Goal: Information Seeking & Learning: Learn about a topic

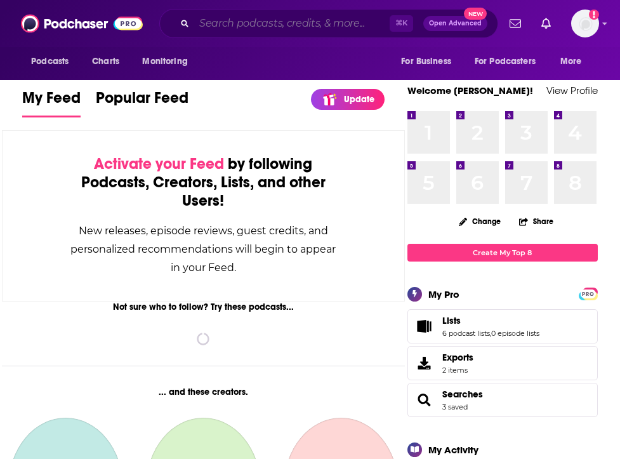
click at [229, 23] on input "Search podcasts, credits, & more..." at bounding box center [292, 23] width 196 height 20
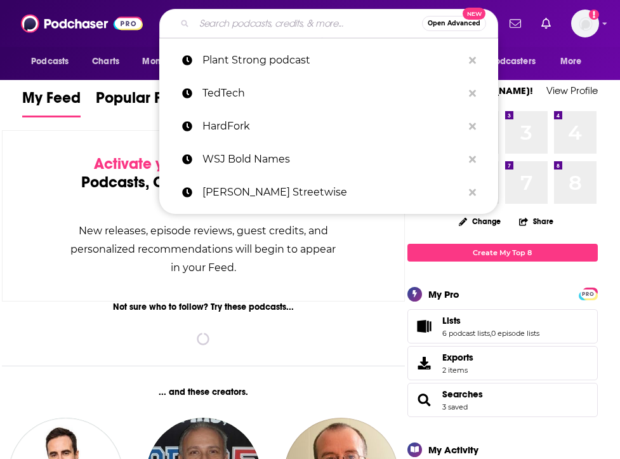
paste input "The Culture Leaders"
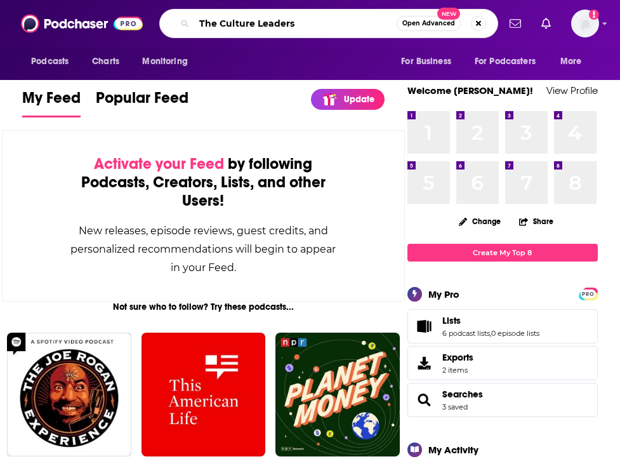
type input "The Culture Leaders"
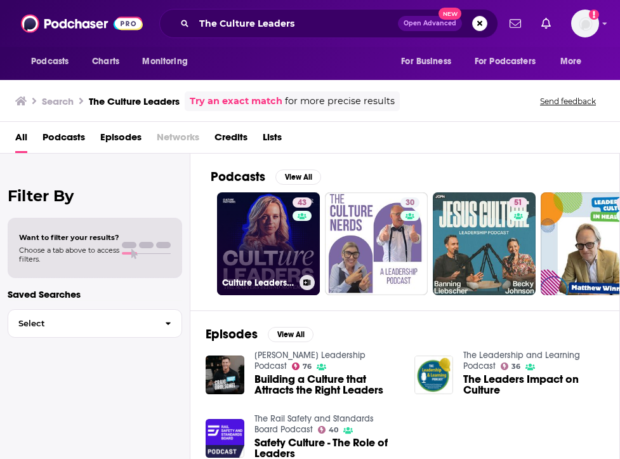
click at [262, 243] on link "43 Culture Leaders: The Masters Behind Movements" at bounding box center [268, 243] width 103 height 103
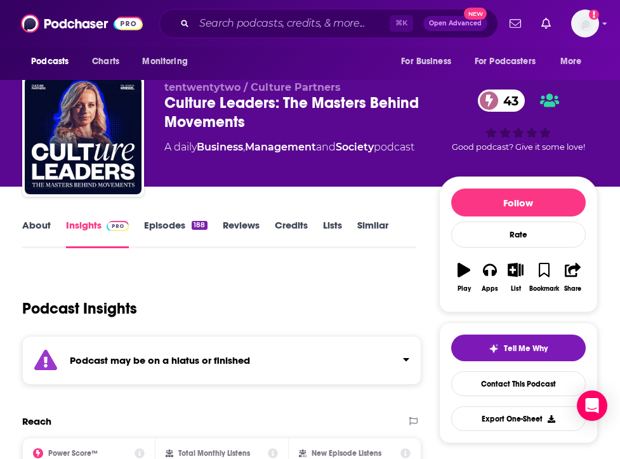
scroll to position [11, 0]
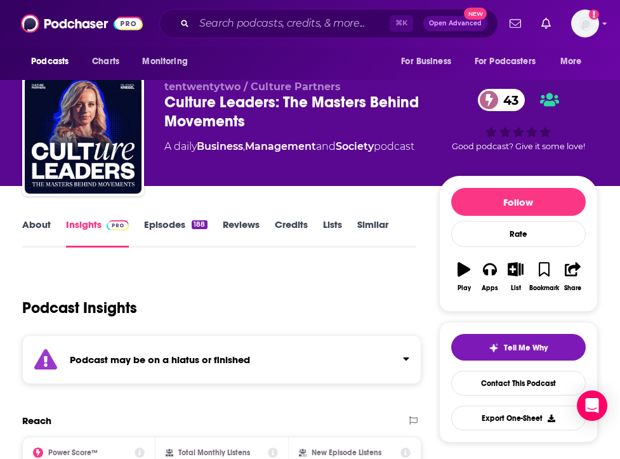
click at [147, 232] on link "Episodes 188" at bounding box center [175, 232] width 63 height 29
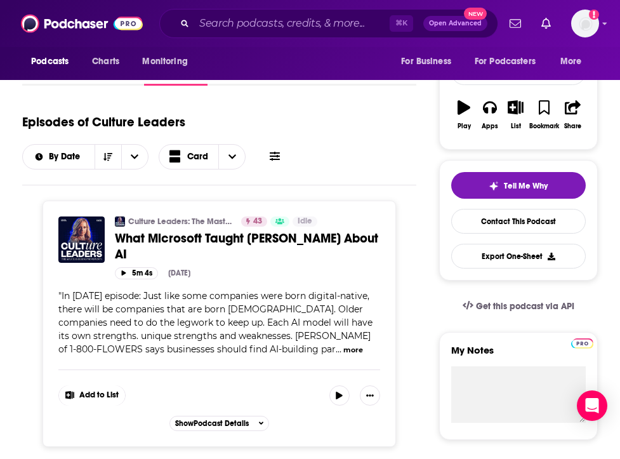
scroll to position [175, 0]
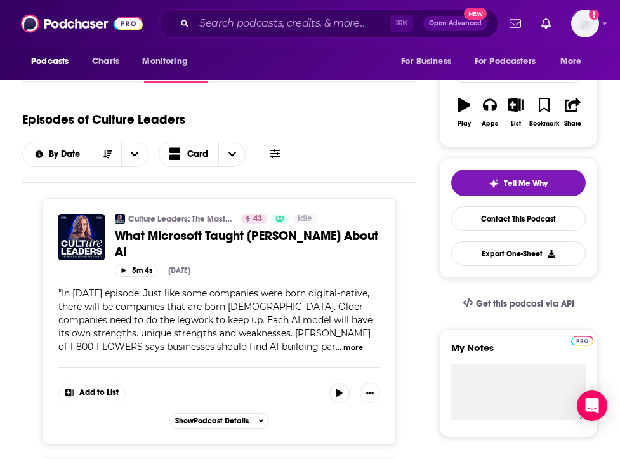
drag, startPoint x: 211, startPoint y: 315, endPoint x: 281, endPoint y: 314, distance: 69.8
click at [281, 314] on span "In today's episode: Just like some companies were born digital-native, there wi…" at bounding box center [215, 320] width 314 height 65
drag, startPoint x: 281, startPoint y: 314, endPoint x: 218, endPoint y: 319, distance: 63.7
click at [218, 319] on span "In today's episode: Just like some companies were born digital-native, there wi…" at bounding box center [215, 320] width 314 height 65
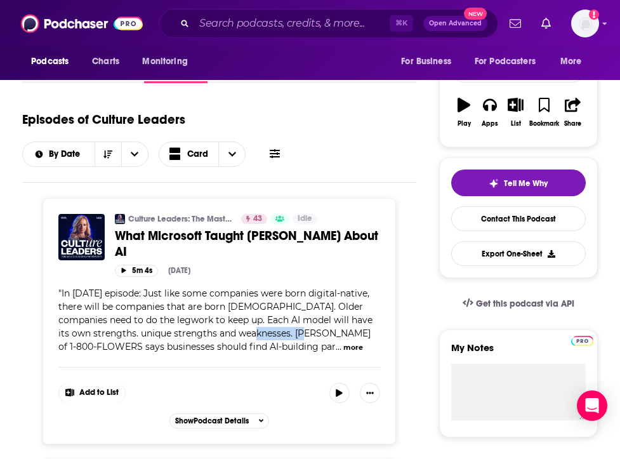
drag, startPoint x: 213, startPoint y: 319, endPoint x: 270, endPoint y: 321, distance: 57.8
click at [270, 321] on span "In today's episode: Just like some companies were born digital-native, there wi…" at bounding box center [215, 320] width 314 height 65
copy span "Jim McCann"
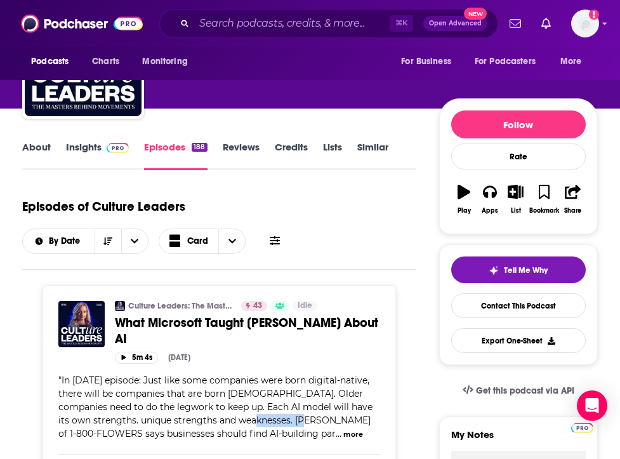
scroll to position [0, 0]
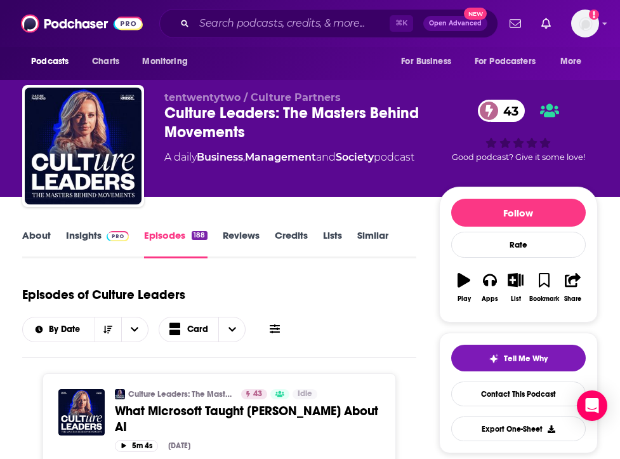
click at [242, 235] on link "Reviews" at bounding box center [241, 243] width 37 height 29
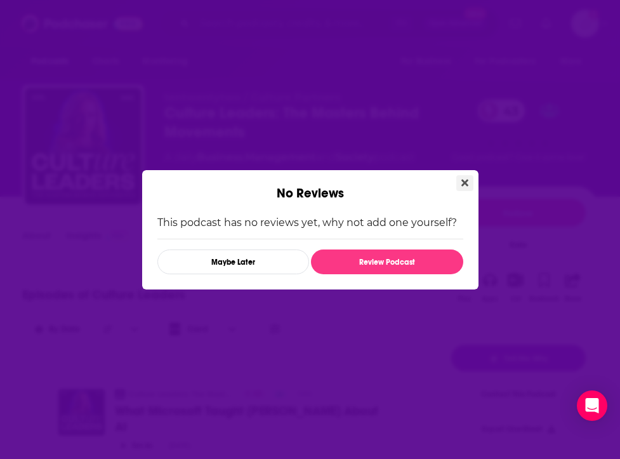
click at [465, 183] on icon "Close" at bounding box center [464, 182] width 7 height 7
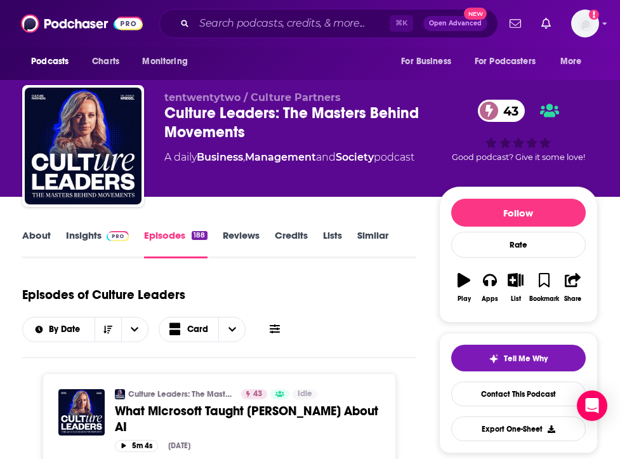
click at [298, 235] on link "Credits" at bounding box center [291, 243] width 33 height 29
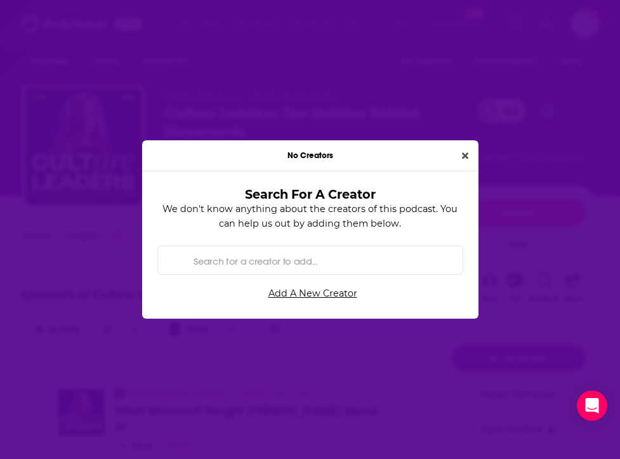
click at [474, 147] on div "No Creators" at bounding box center [310, 155] width 336 height 31
click at [461, 156] on button "Close" at bounding box center [465, 156] width 17 height 15
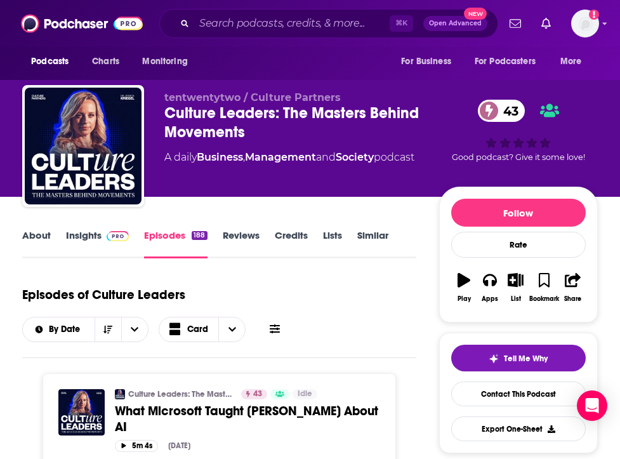
click at [98, 240] on link "Insights" at bounding box center [97, 243] width 63 height 29
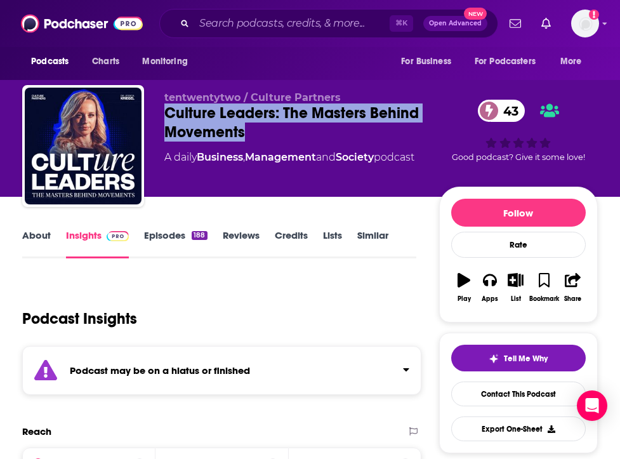
drag, startPoint x: 278, startPoint y: 125, endPoint x: 159, endPoint y: 103, distance: 120.8
click at [159, 104] on div "tentwentytwo / Culture Partners Culture Leaders: The Masters Behind Movements 4…" at bounding box center [310, 148] width 576 height 127
copy h2 "Culture Leaders: The Masters Behind Movements"
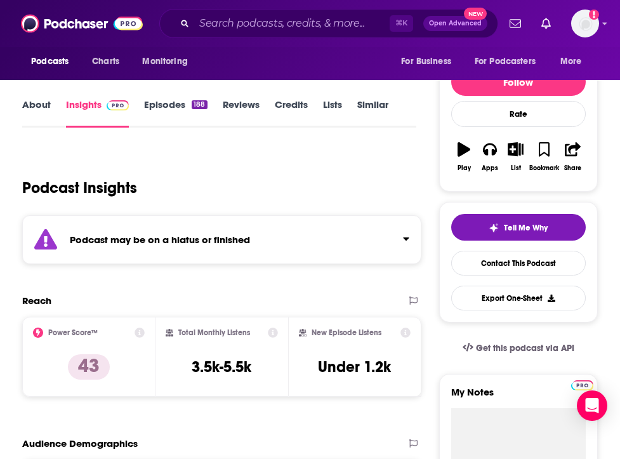
scroll to position [130, 0]
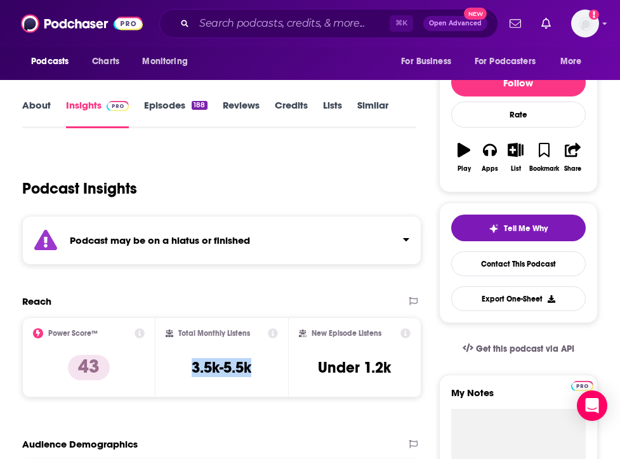
copy h3 "3.5k-5.5k"
drag, startPoint x: 264, startPoint y: 368, endPoint x: 183, endPoint y: 372, distance: 81.4
click at [183, 372] on div "Total Monthly Listens 3.5k-5.5k" at bounding box center [222, 357] width 113 height 58
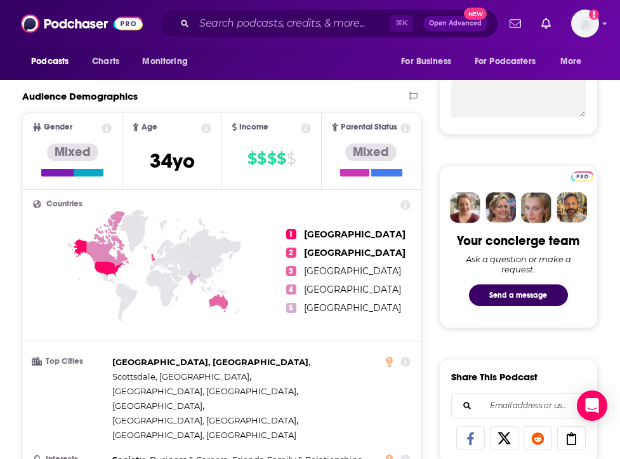
scroll to position [176, 0]
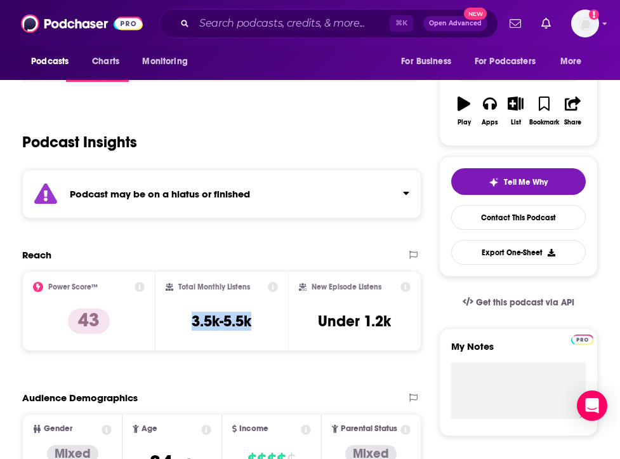
copy h3 "3.5k-5.5k"
copy h3 "Under 1.2k"
drag, startPoint x: 312, startPoint y: 320, endPoint x: 406, endPoint y: 322, distance: 94.6
click at [406, 322] on div "New Episode Listens Under 1.2k" at bounding box center [355, 311] width 112 height 58
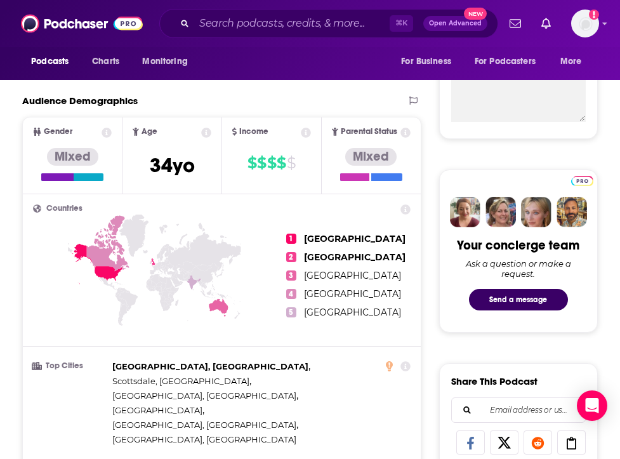
scroll to position [0, 0]
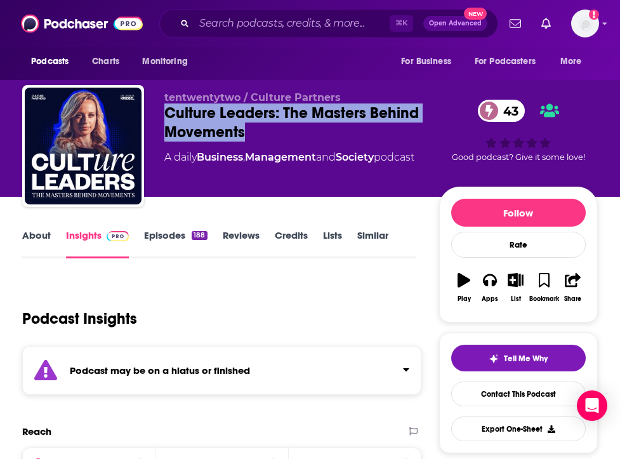
drag, startPoint x: 251, startPoint y: 138, endPoint x: 156, endPoint y: 116, distance: 98.4
click at [156, 116] on div "tentwentytwo / Culture Partners Culture Leaders: The Masters Behind Movements 4…" at bounding box center [310, 148] width 576 height 127
copy h2 "Culture Leaders: The Masters Behind Movements"
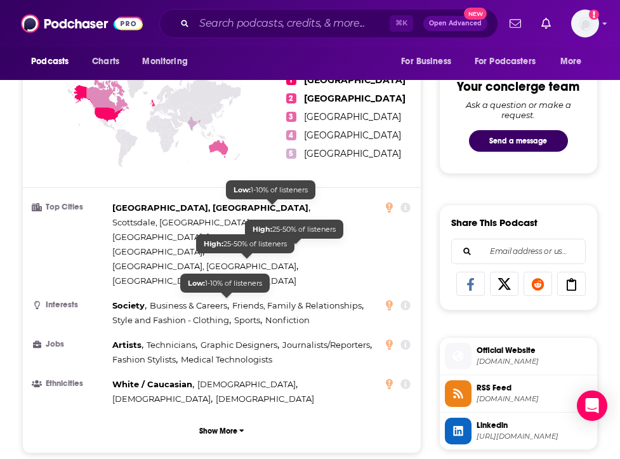
scroll to position [705, 0]
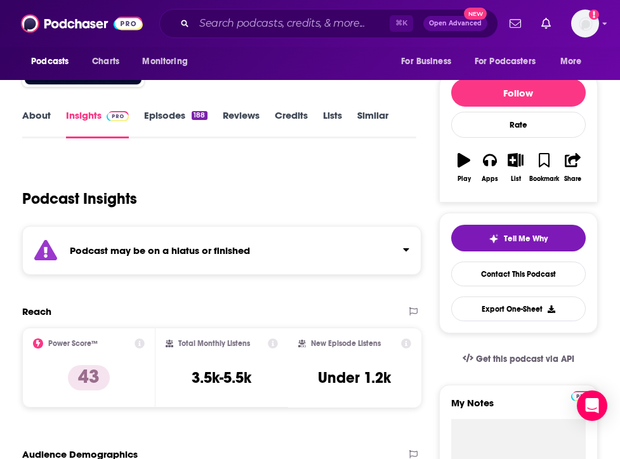
scroll to position [123, 0]
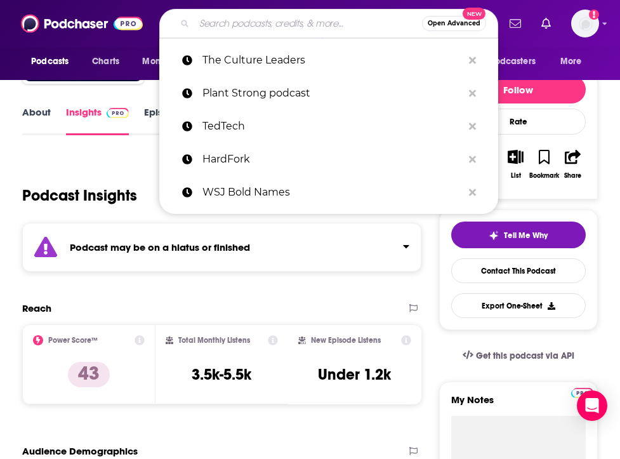
click at [251, 21] on input "Search podcasts, credits, & more..." at bounding box center [308, 23] width 228 height 20
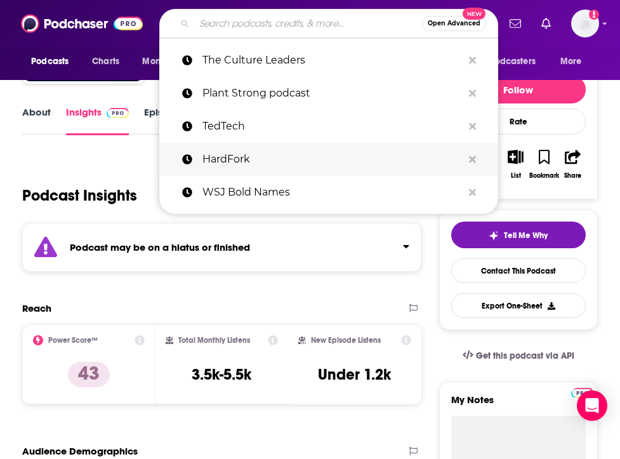
click at [244, 150] on p "HardFork" at bounding box center [332, 159] width 260 height 33
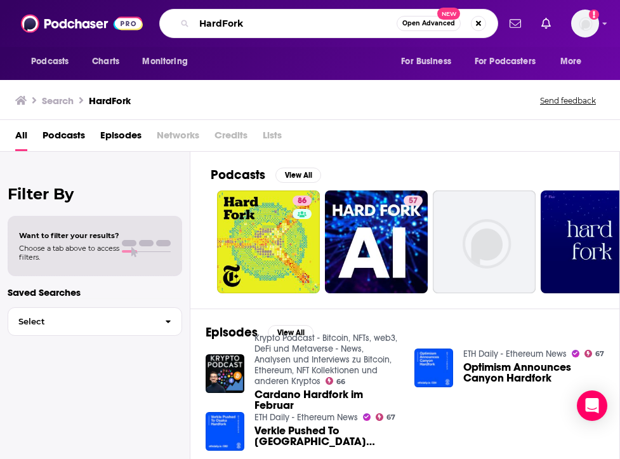
drag, startPoint x: 254, startPoint y: 23, endPoint x: 142, endPoint y: 24, distance: 112.4
click at [142, 24] on div "Podcasts Charts Monitoring HardFork Open Advanced New For Business For Podcaste…" at bounding box center [310, 23] width 620 height 47
type input "bold names"
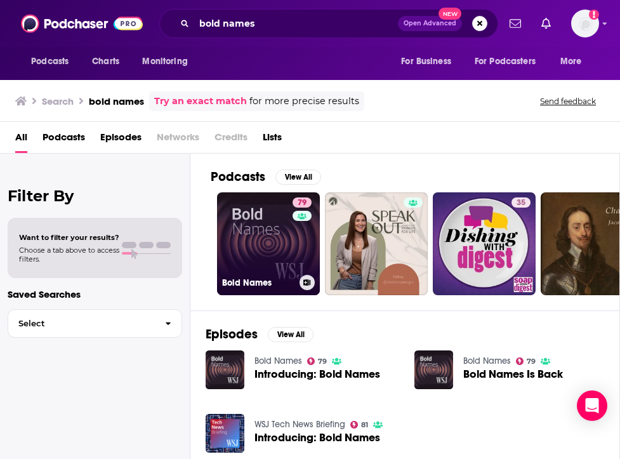
click at [265, 268] on link "79 Bold Names" at bounding box center [268, 243] width 103 height 103
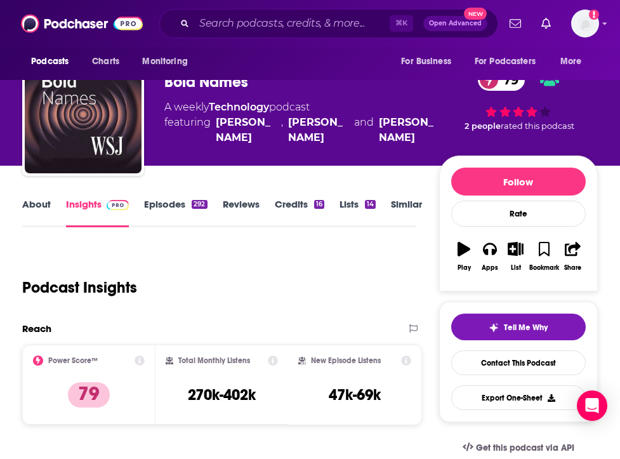
scroll to position [34, 0]
